Goal: Transaction & Acquisition: Purchase product/service

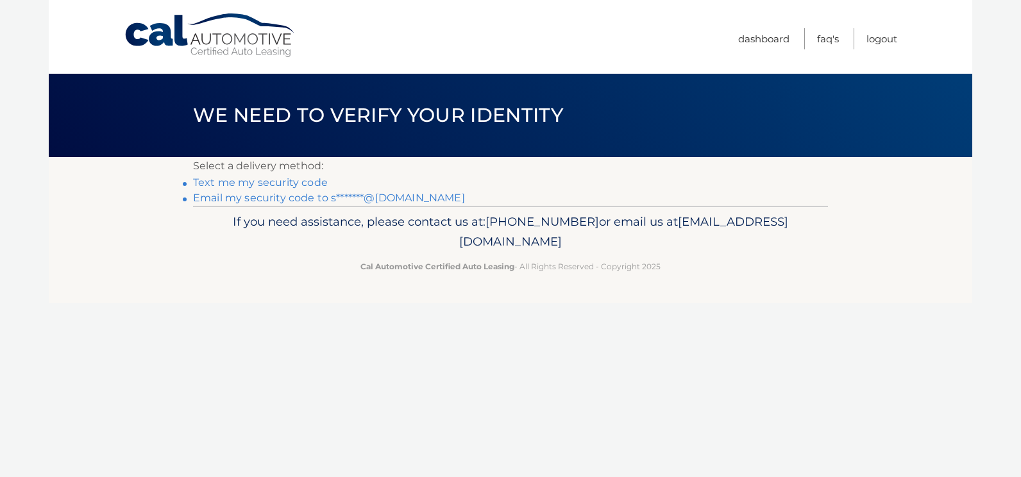
click at [244, 196] on link "Email my security code to s*******@yahoo.com" at bounding box center [329, 198] width 272 height 12
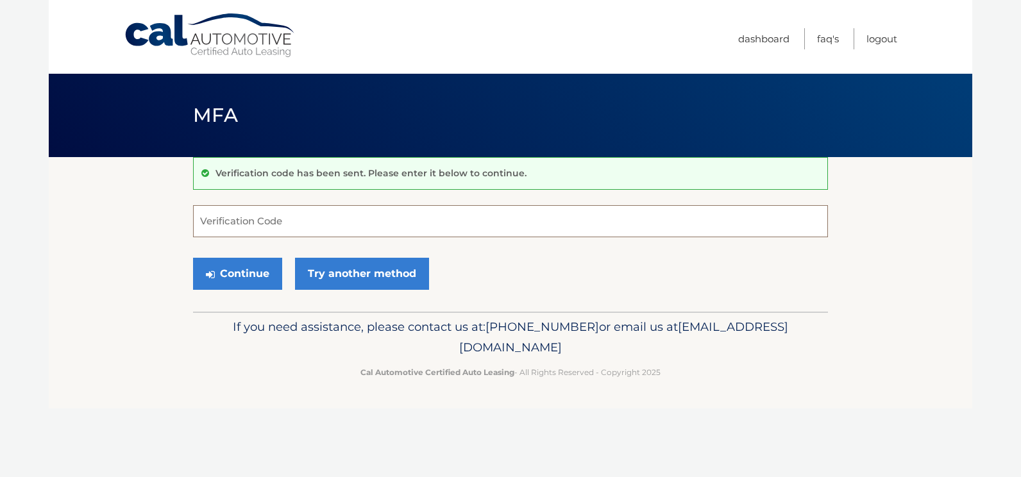
click at [201, 217] on input "Verification Code" at bounding box center [510, 221] width 635 height 32
type input "807916"
click at [236, 271] on button "Continue" at bounding box center [237, 274] width 89 height 32
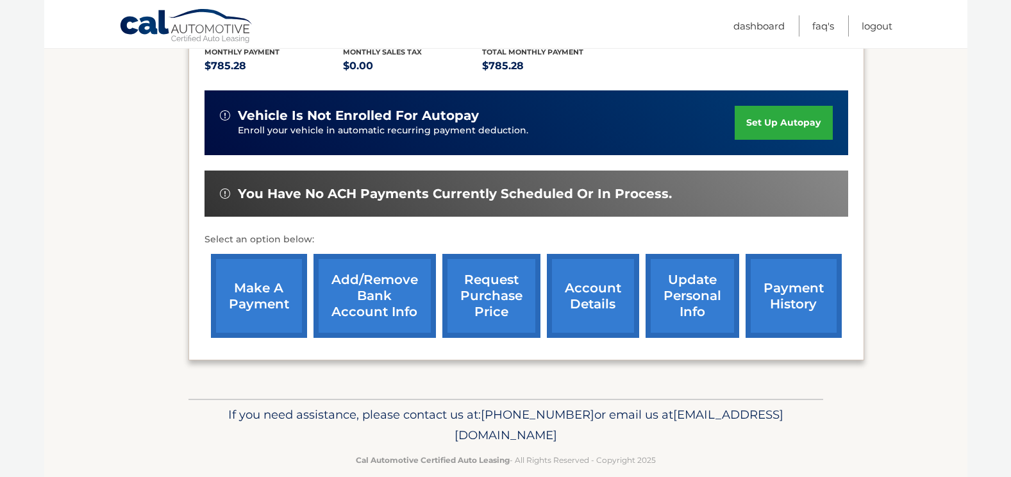
scroll to position [300, 0]
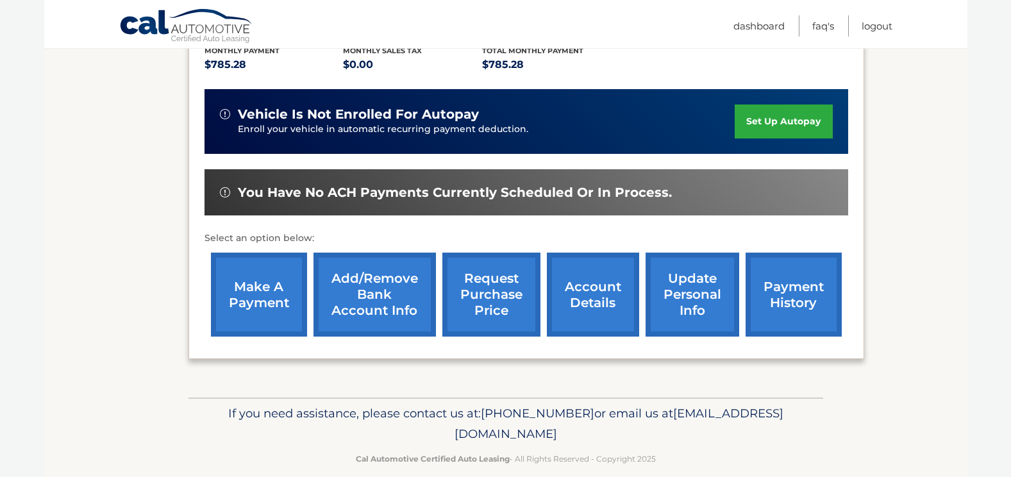
click at [252, 266] on link "make a payment" at bounding box center [259, 295] width 96 height 84
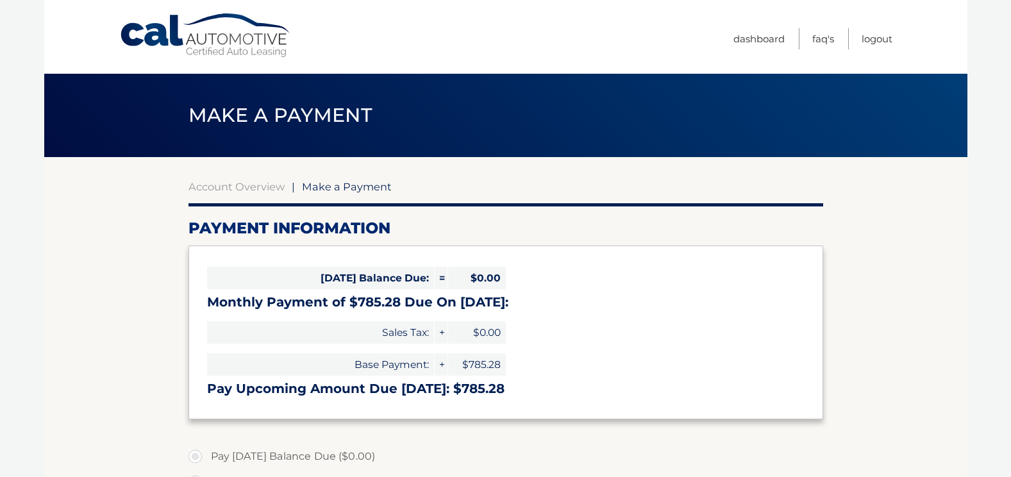
select select "ZGE1YzhkYTktZTAwNC00ZDlhLTgyNDAtMDUxNzNmNjExMDVk"
click at [877, 36] on link "Logout" at bounding box center [877, 38] width 31 height 21
